Goal: Communication & Community: Answer question/provide support

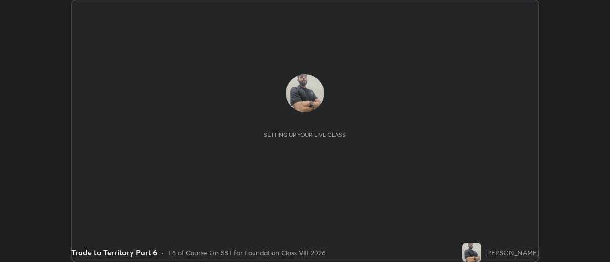
scroll to position [262, 609]
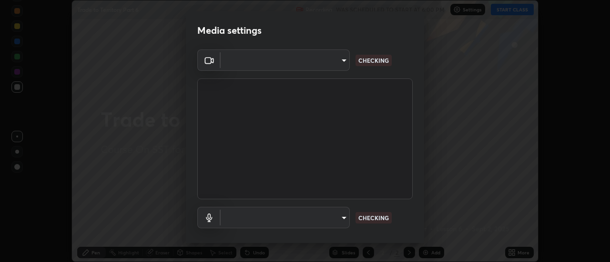
type input "0be616c92c2879d8fe19306c4b8383fc9b13f77197a30f876870ce6c7906effd"
type input "default"
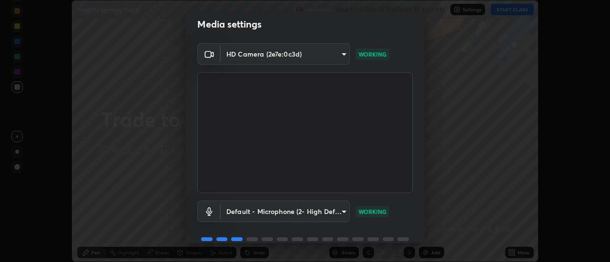
scroll to position [50, 0]
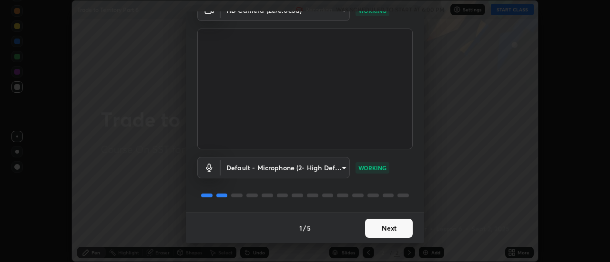
click at [388, 230] on button "Next" at bounding box center [389, 228] width 48 height 19
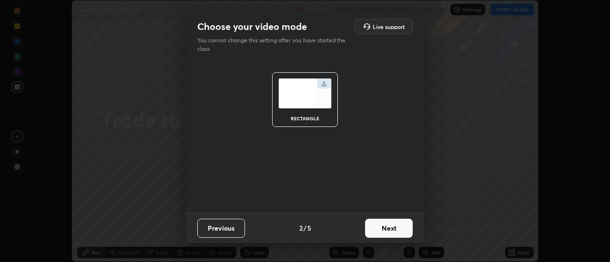
click at [383, 231] on button "Next" at bounding box center [389, 228] width 48 height 19
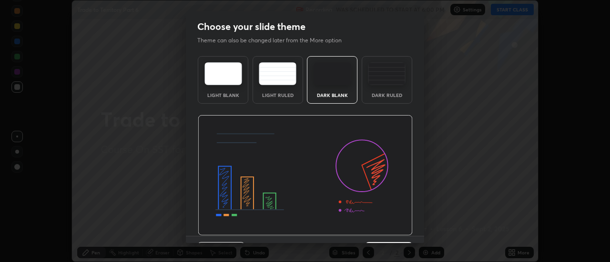
scroll to position [23, 0]
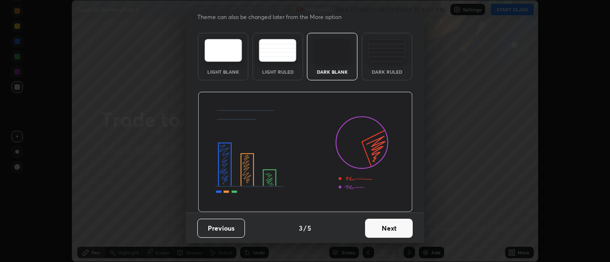
click at [380, 228] on button "Next" at bounding box center [389, 228] width 48 height 19
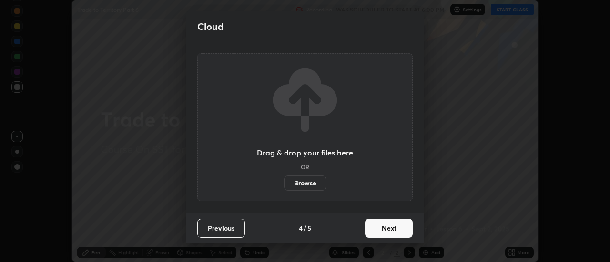
scroll to position [0, 0]
click at [386, 229] on button "Next" at bounding box center [389, 228] width 48 height 19
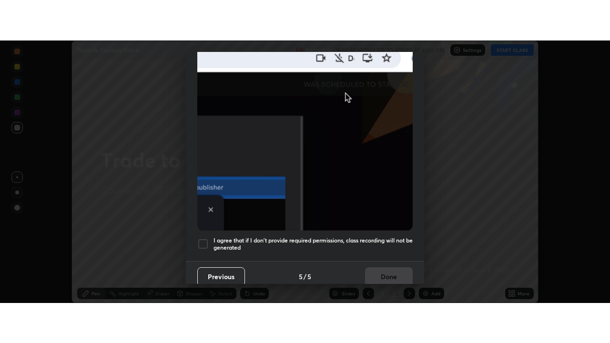
scroll to position [244, 0]
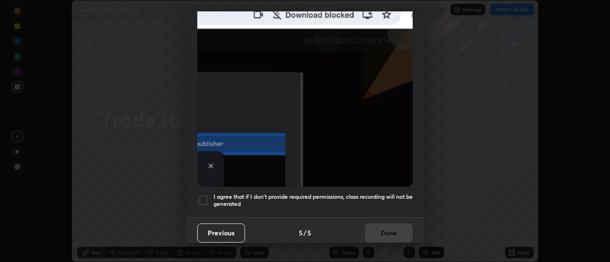
click at [202, 195] on div at bounding box center [202, 200] width 11 height 11
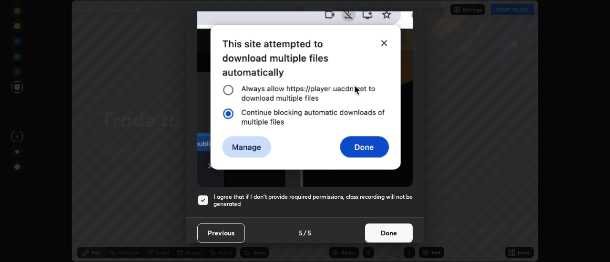
click at [380, 237] on button "Done" at bounding box center [389, 233] width 48 height 19
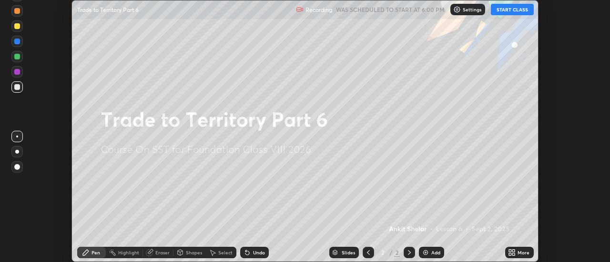
click at [505, 10] on button "START CLASS" at bounding box center [512, 9] width 43 height 11
click at [514, 253] on icon at bounding box center [512, 253] width 8 height 8
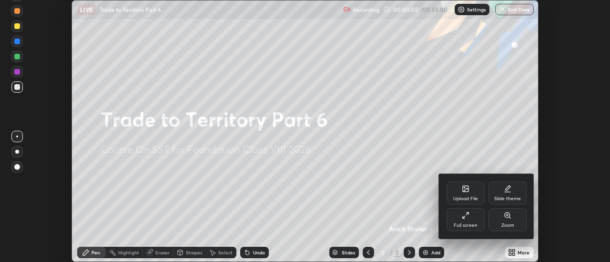
click at [455, 221] on div "Full screen" at bounding box center [465, 220] width 38 height 23
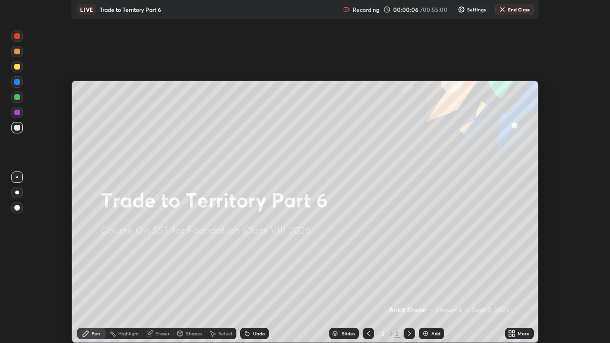
scroll to position [343, 610]
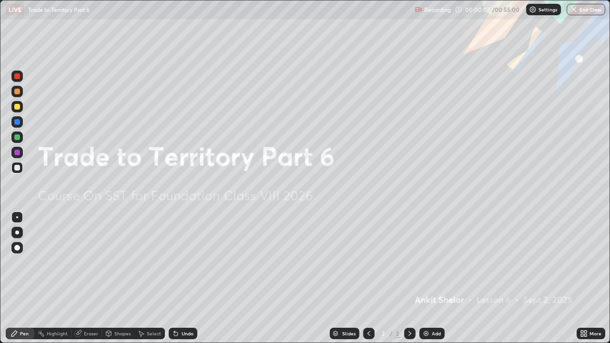
click at [427, 262] on img at bounding box center [426, 334] width 8 height 8
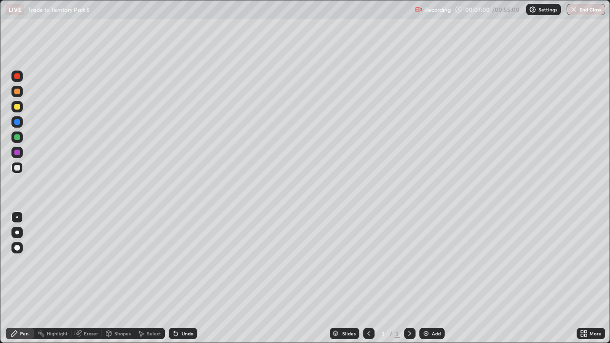
click at [87, 262] on div "Eraser" at bounding box center [86, 333] width 30 height 11
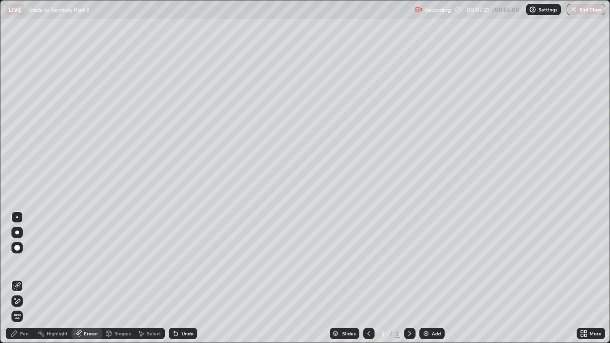
click at [23, 262] on div "Pen" at bounding box center [24, 333] width 9 height 5
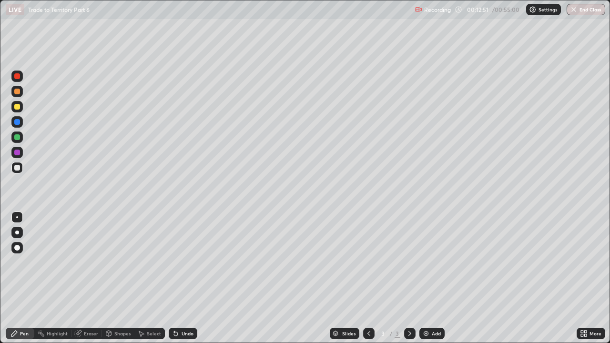
click at [182, 262] on div "Undo" at bounding box center [187, 333] width 12 height 5
click at [175, 262] on icon at bounding box center [176, 334] width 4 height 4
click at [179, 262] on div "Undo" at bounding box center [183, 333] width 29 height 11
click at [582, 9] on button "End Class" at bounding box center [585, 9] width 39 height 11
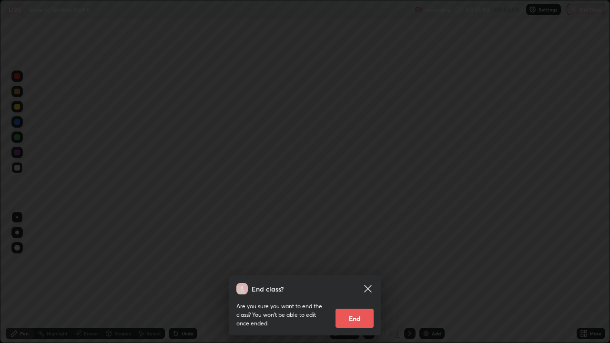
click at [366, 262] on button "End" at bounding box center [354, 318] width 38 height 19
